Goal: Task Accomplishment & Management: Manage account settings

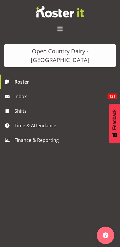
click at [18, 77] on span "Roster" at bounding box center [66, 81] width 103 height 9
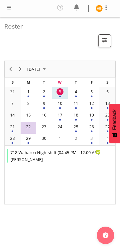
click at [74, 92] on div "4" at bounding box center [76, 91] width 7 height 7
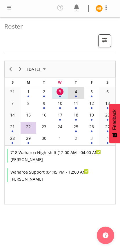
click at [77, 95] on td "4" at bounding box center [76, 93] width 16 height 12
click at [74, 93] on div "4" at bounding box center [76, 91] width 7 height 7
click at [92, 91] on div "5" at bounding box center [91, 91] width 7 height 7
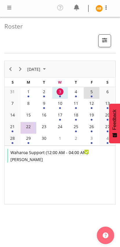
click at [76, 95] on div "4" at bounding box center [76, 91] width 7 height 7
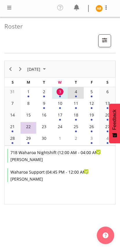
click at [58, 96] on td "3" at bounding box center [60, 93] width 16 height 12
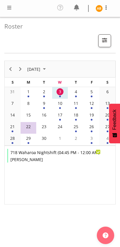
click at [43, 97] on td "2" at bounding box center [44, 93] width 16 height 12
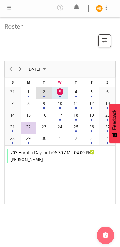
click at [29, 93] on div "1" at bounding box center [28, 91] width 7 height 7
click at [44, 97] on td "2" at bounding box center [44, 93] width 16 height 12
click at [59, 96] on div "of September 2025" at bounding box center [60, 96] width 2 height 2
